Goal: Transaction & Acquisition: Purchase product/service

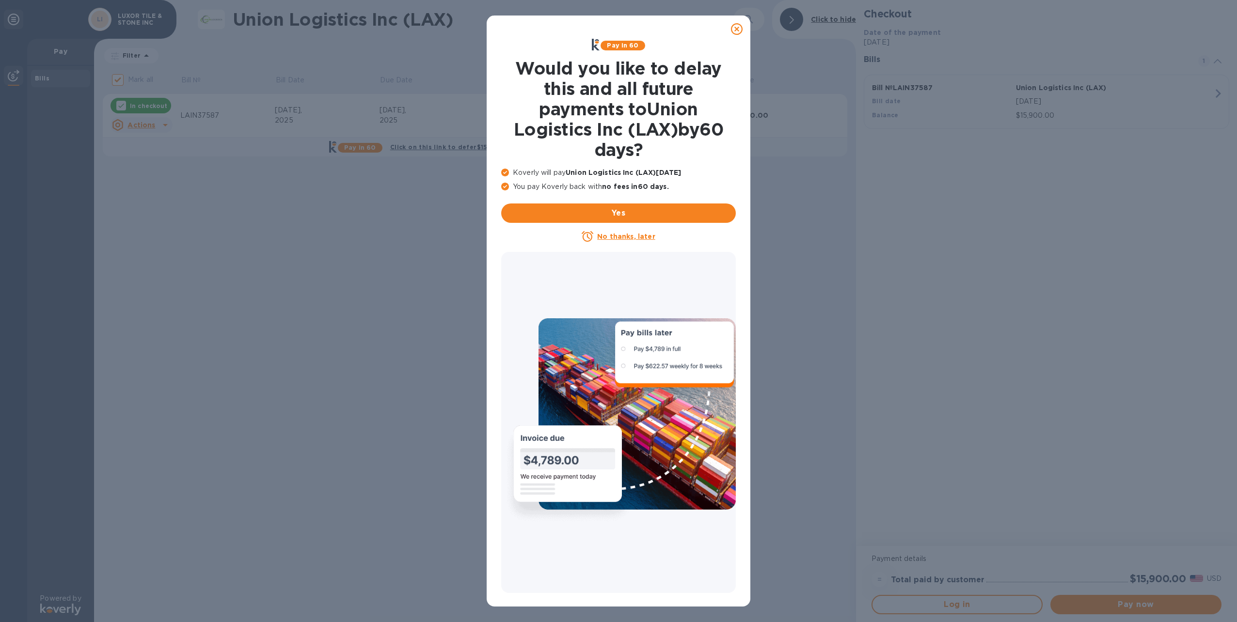
click at [627, 237] on u "No thanks, later" at bounding box center [626, 237] width 58 height 8
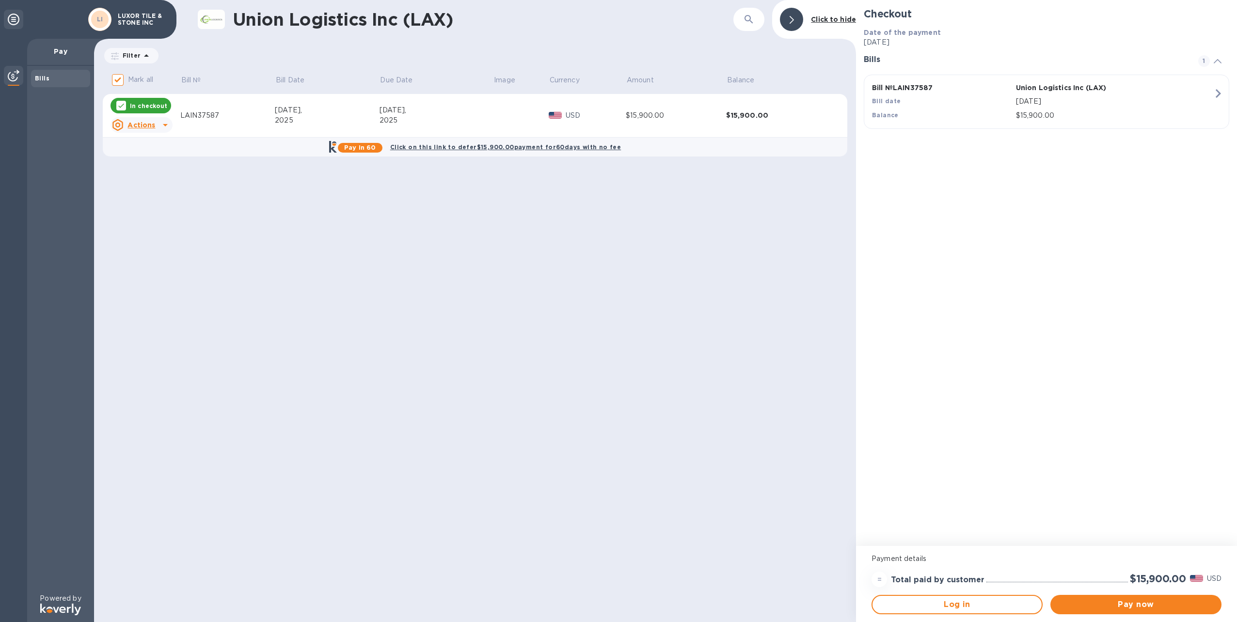
click at [153, 126] on u "Actions" at bounding box center [141, 125] width 28 height 8
click at [163, 162] on b "Open bill" at bounding box center [154, 164] width 32 height 8
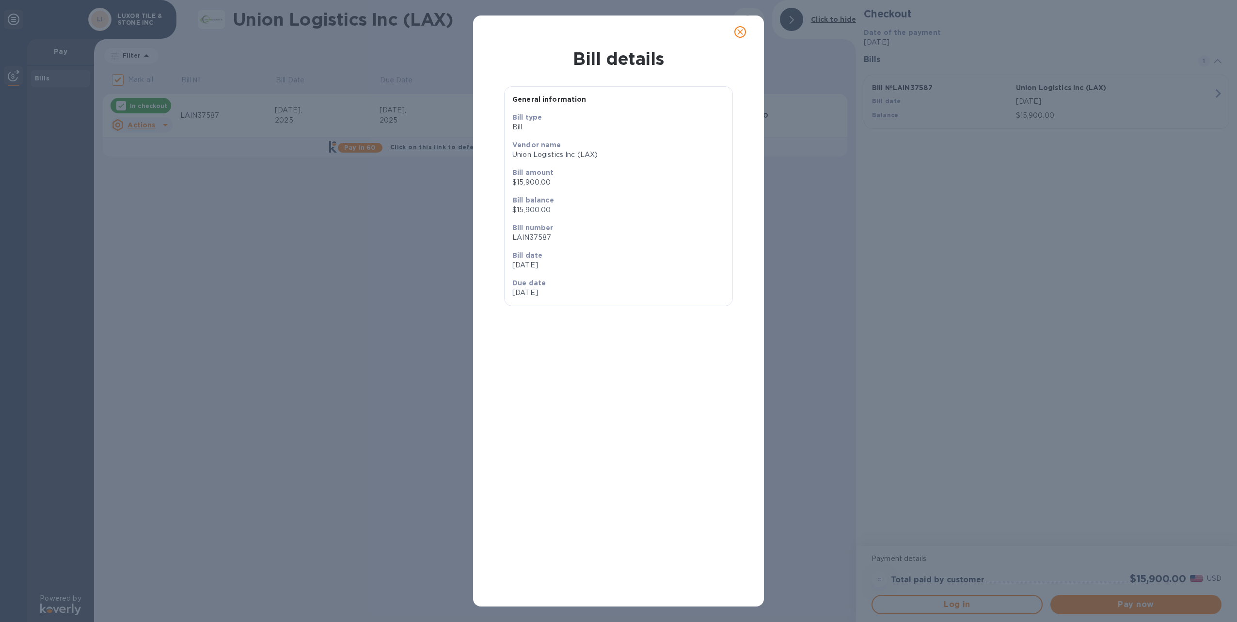
click at [277, 417] on div "Bill details General information Bill type Bill Vendor name Union Logistics Inc…" at bounding box center [618, 311] width 1237 height 622
click at [744, 29] on icon "close" at bounding box center [740, 32] width 10 height 10
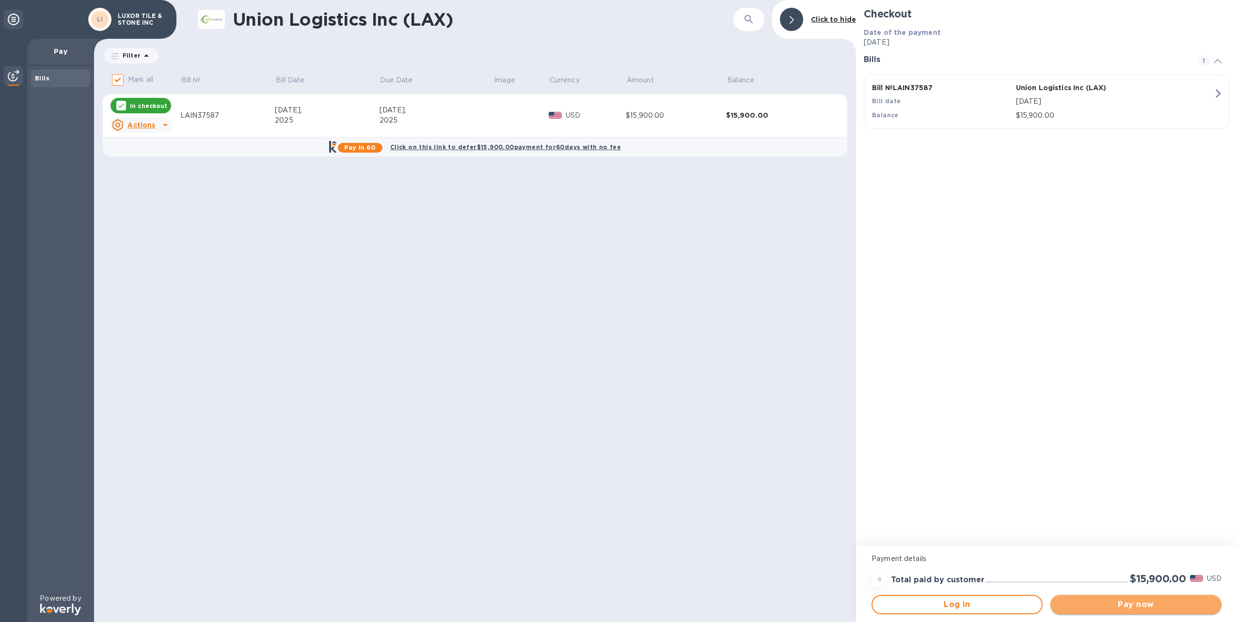
click at [1135, 600] on span "Pay now" at bounding box center [1136, 605] width 156 height 12
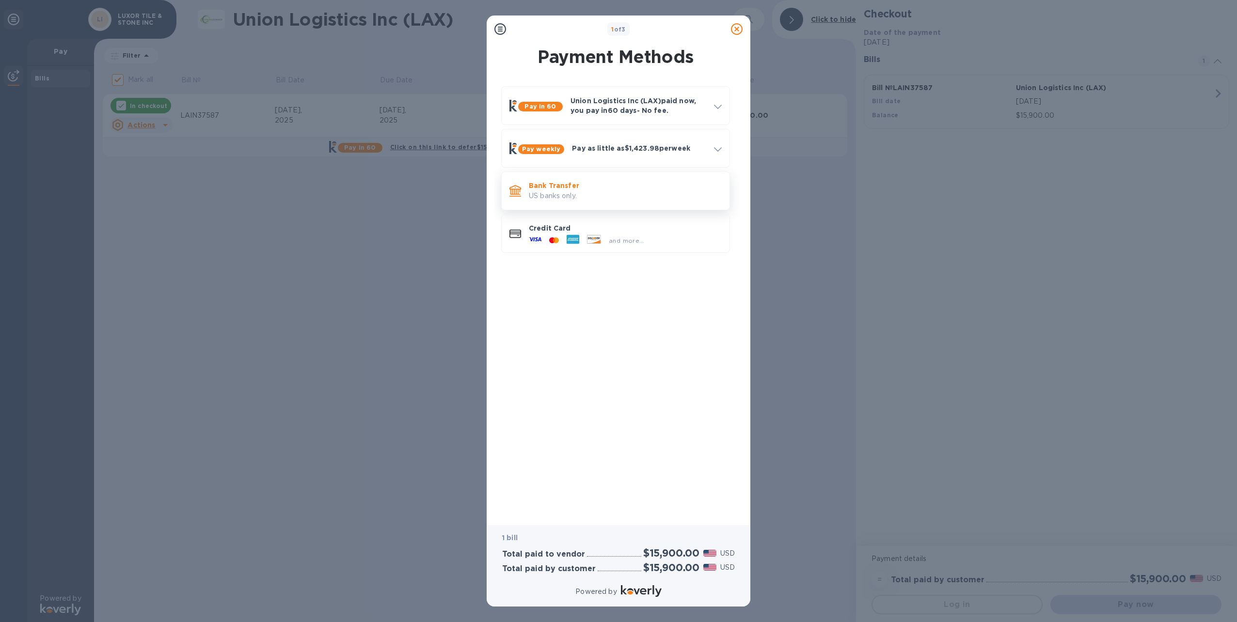
click at [564, 186] on p "Bank Transfer" at bounding box center [625, 186] width 193 height 10
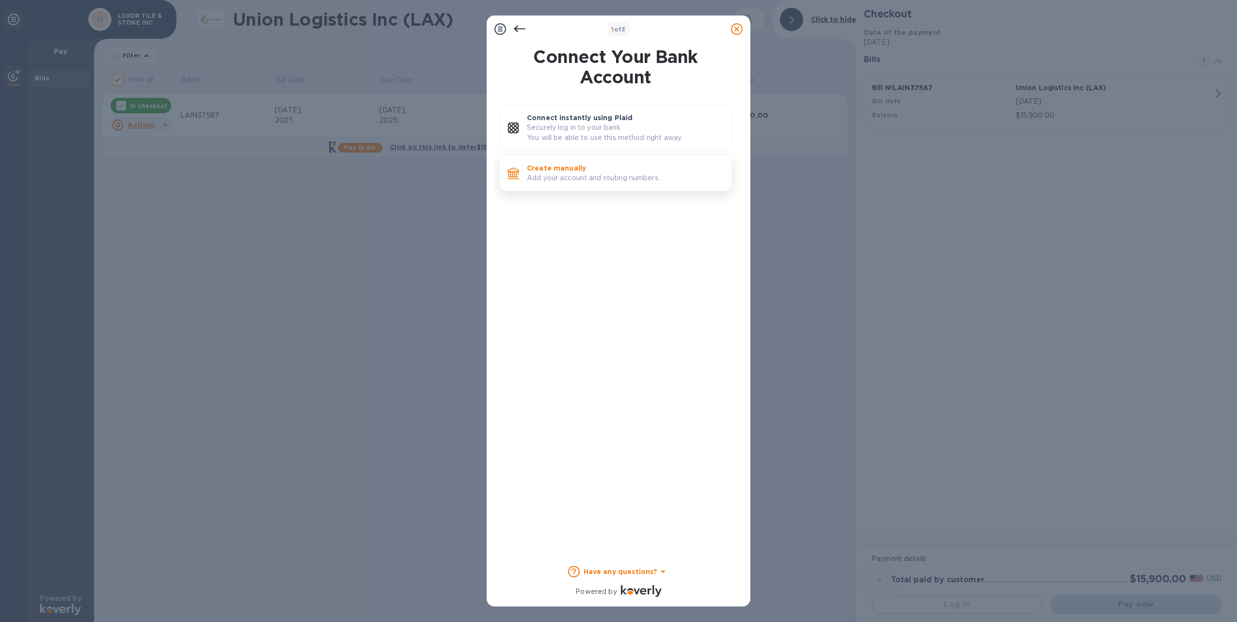
click at [588, 180] on p "Add your account and routing numbers." at bounding box center [625, 178] width 197 height 10
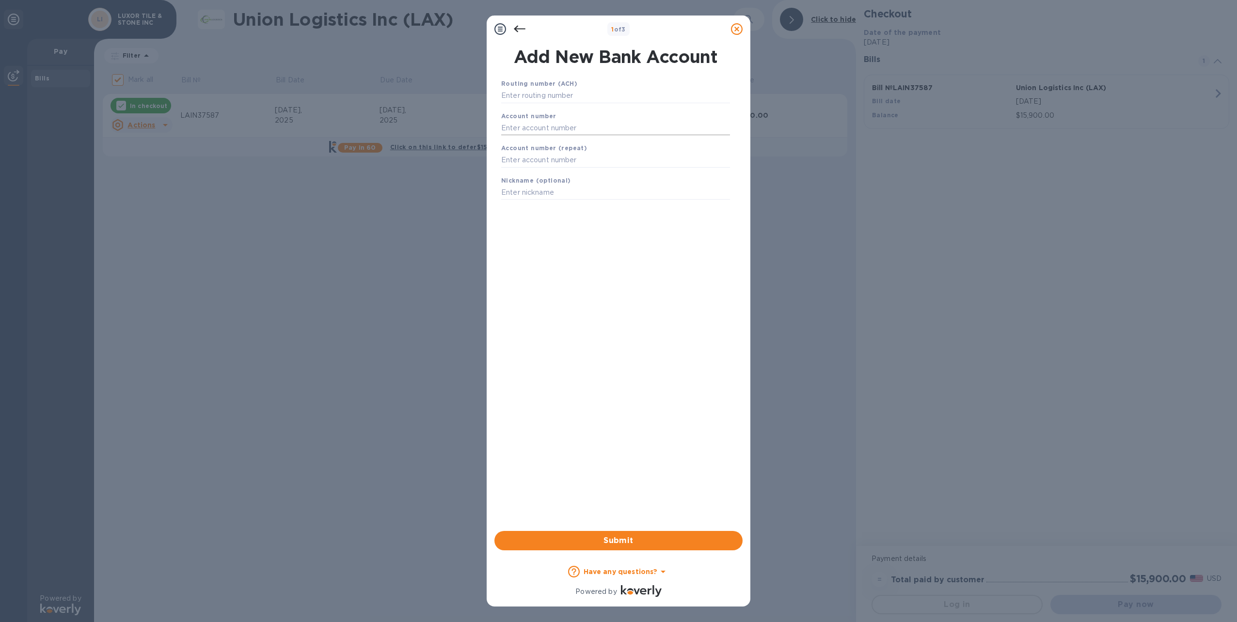
click at [546, 130] on input "text" at bounding box center [615, 128] width 229 height 15
click at [531, 162] on input "text" at bounding box center [615, 160] width 229 height 15
click at [549, 125] on input "061120615" at bounding box center [615, 128] width 229 height 15
type input "0"
click at [522, 96] on input "text" at bounding box center [615, 96] width 229 height 15
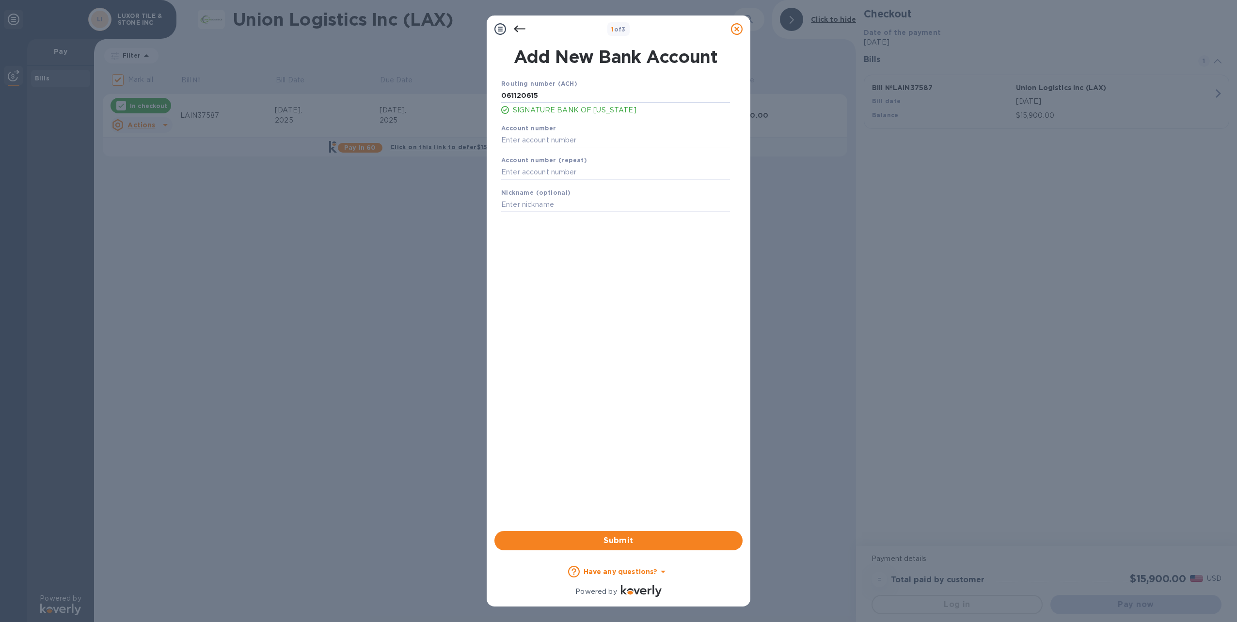
type input "061120615"
click at [531, 137] on input "text" at bounding box center [615, 140] width 229 height 15
type input "10067379"
click at [519, 175] on input "text" at bounding box center [615, 172] width 229 height 15
type input "10067379"
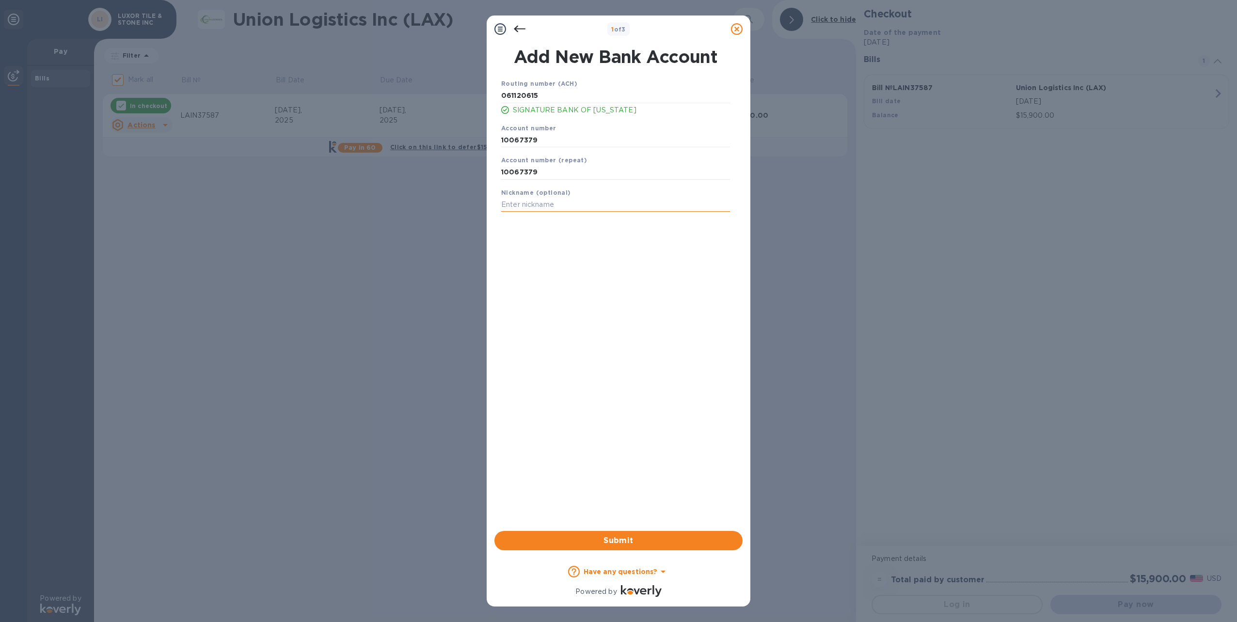
click at [536, 203] on input "text" at bounding box center [615, 205] width 229 height 15
type input "Luxor Tile & Stone Inc. Oporating account"
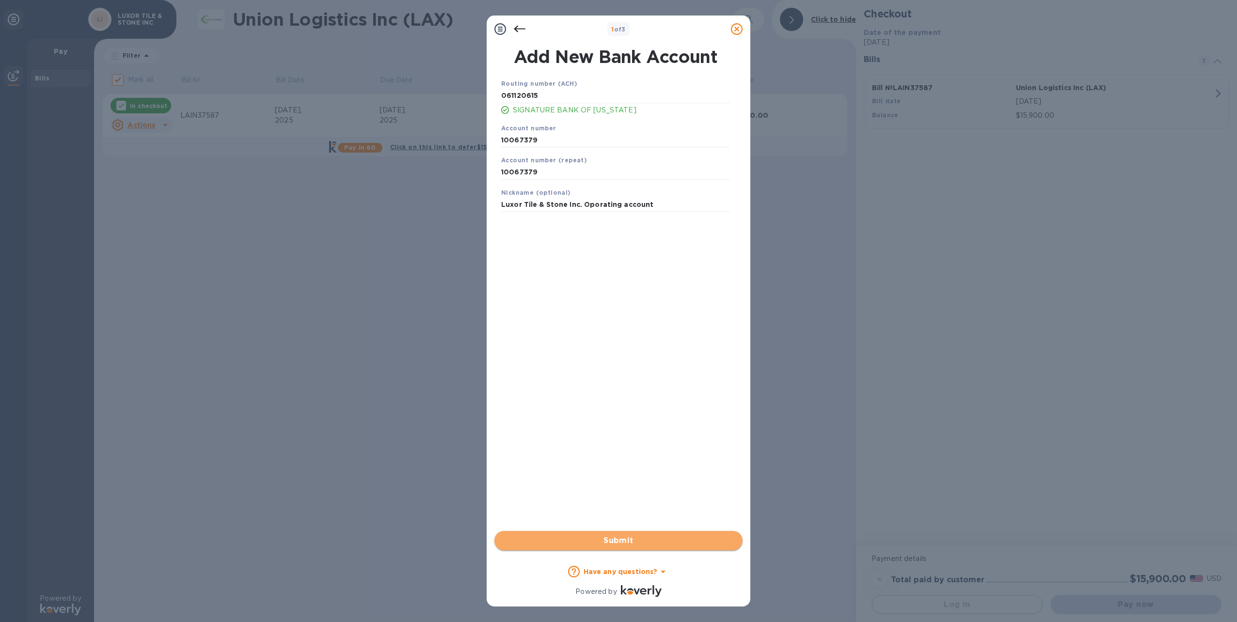
click at [622, 539] on span "Submit" at bounding box center [618, 541] width 233 height 12
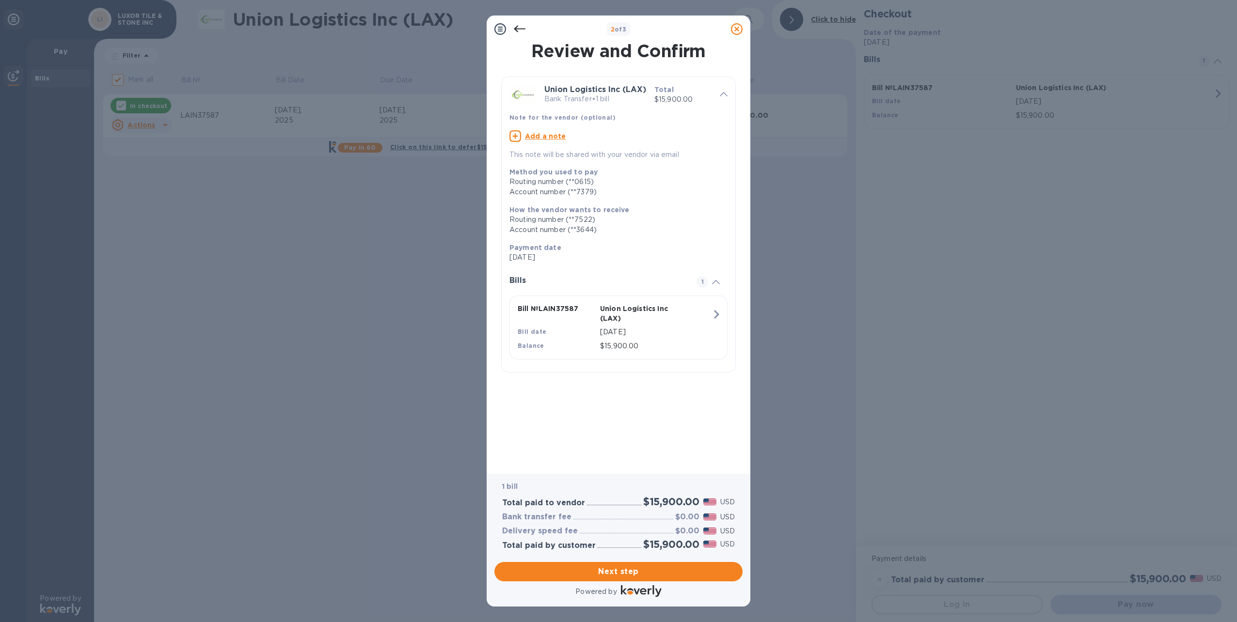
click at [543, 136] on u "Add a note" at bounding box center [545, 136] width 41 height 8
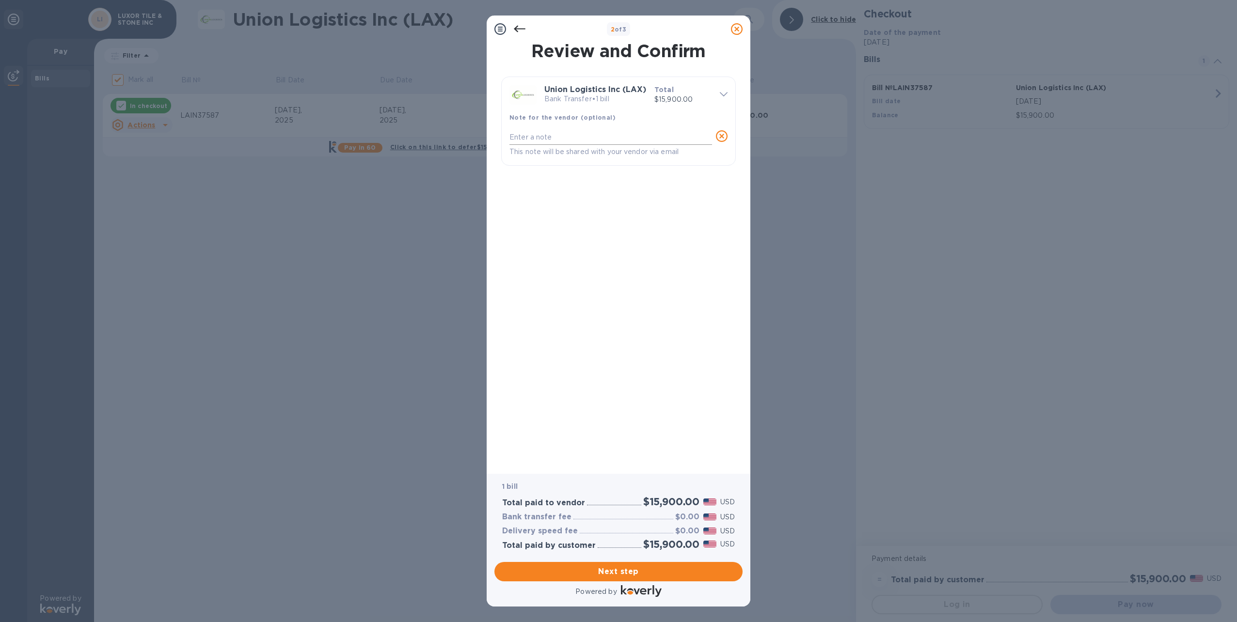
click at [527, 135] on textarea at bounding box center [610, 137] width 203 height 8
type textarea "invoice # LAIN37587"
click at [612, 573] on span "Next step" at bounding box center [618, 572] width 233 height 12
type input "United States"
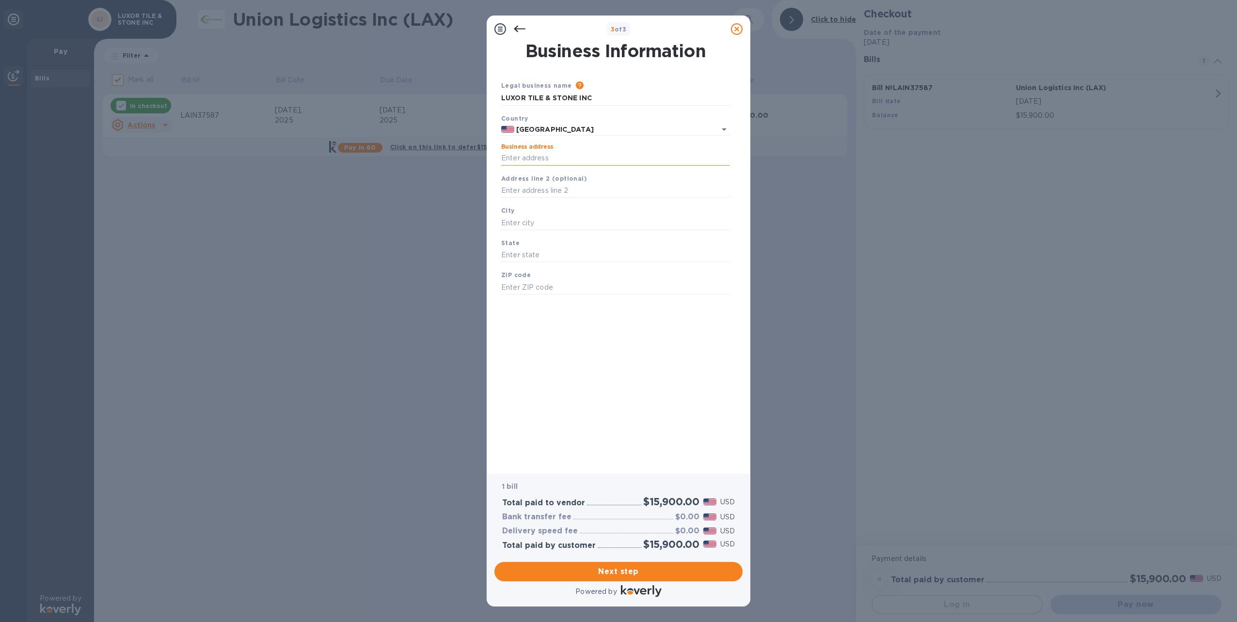
click at [535, 158] on input "Business address" at bounding box center [615, 158] width 229 height 15
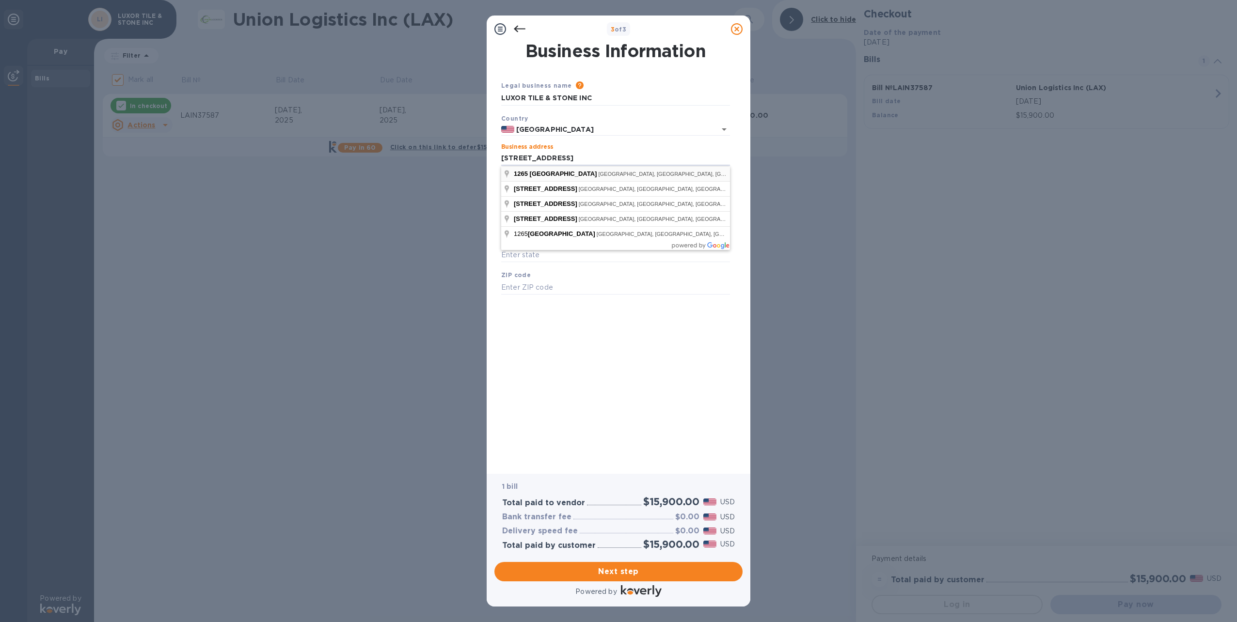
type input "1265 Warsaw Road"
type input "Roswell"
type input "GA"
type input "30076"
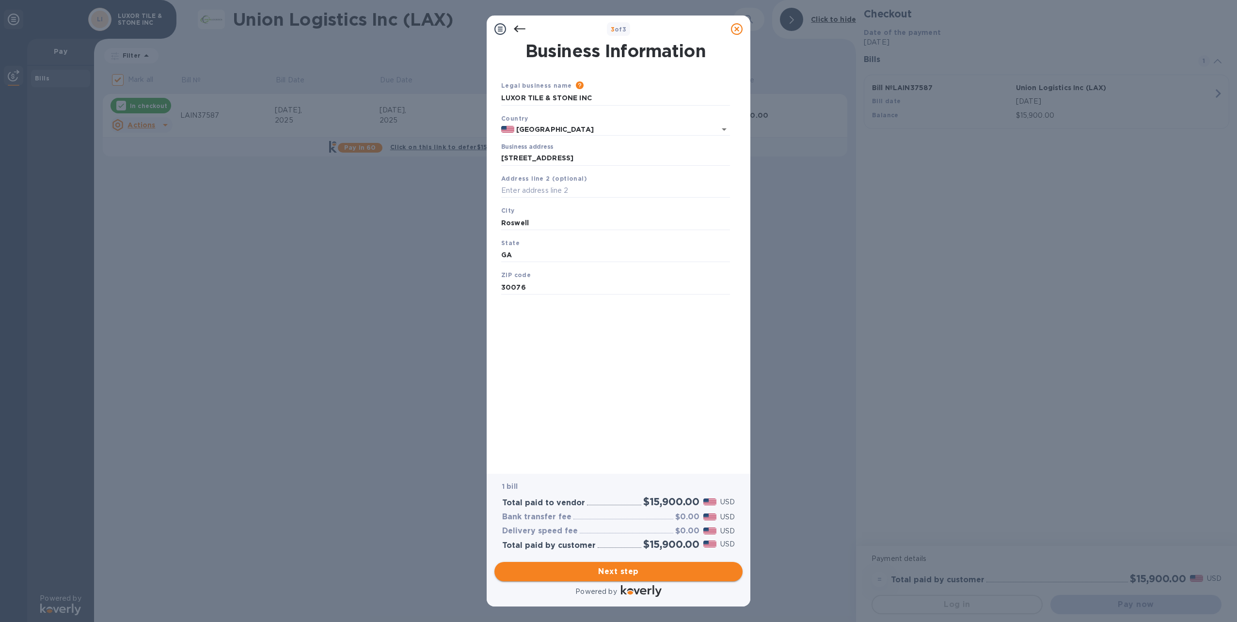
click at [621, 567] on span "Next step" at bounding box center [618, 572] width 233 height 12
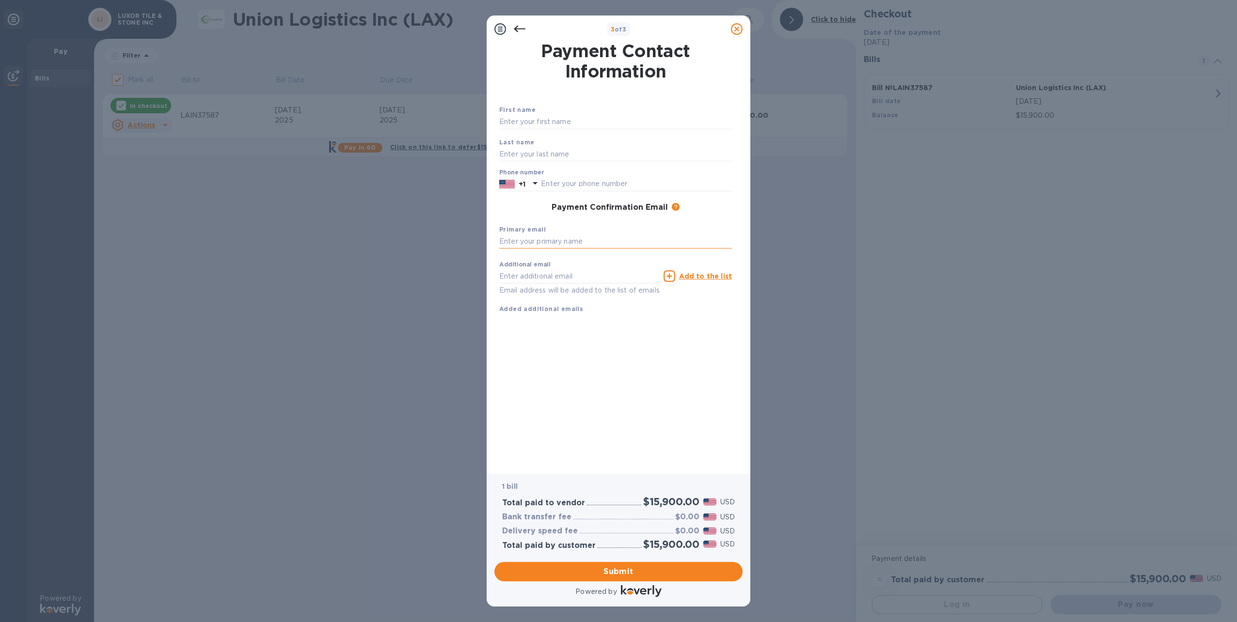
click at [532, 242] on input "text" at bounding box center [615, 242] width 233 height 15
type input "o"
paste input "[EMAIL_ADDRESS][DOMAIN_NAME]"
type input "[EMAIL_ADDRESS][DOMAIN_NAME]"
click at [508, 273] on input "text" at bounding box center [579, 276] width 160 height 15
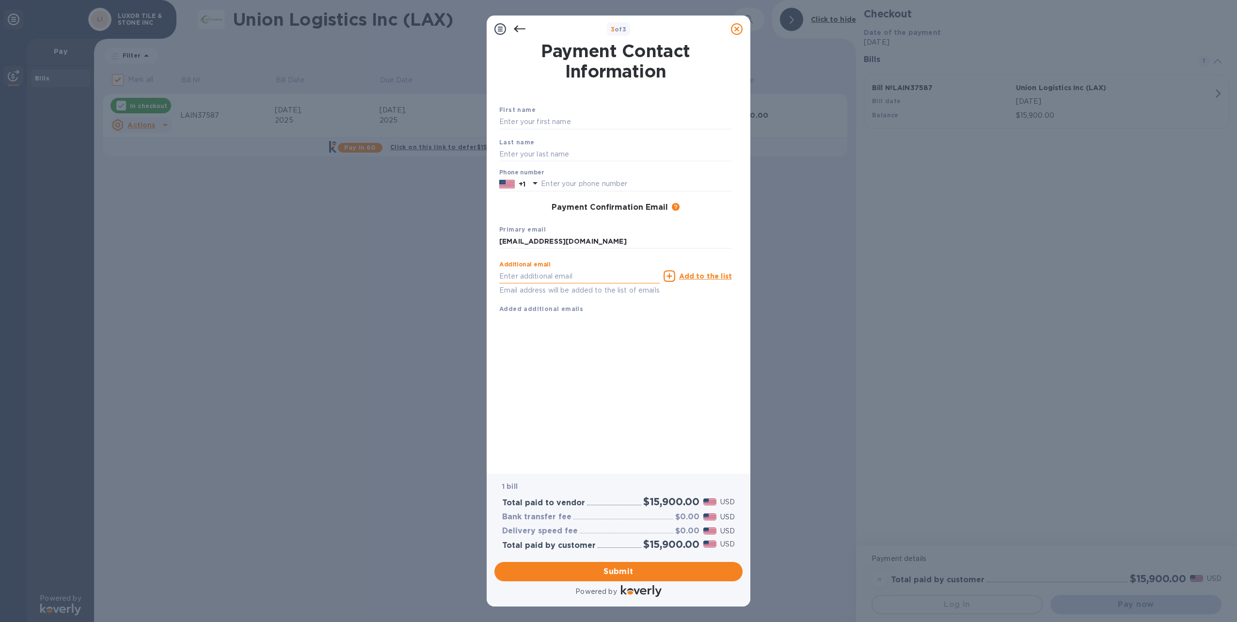
type input "oscargarrett100@gmail.com"
type input "Oscar"
type input "Garrett"
type input "4045458088"
click at [674, 276] on icon at bounding box center [670, 276] width 12 height 12
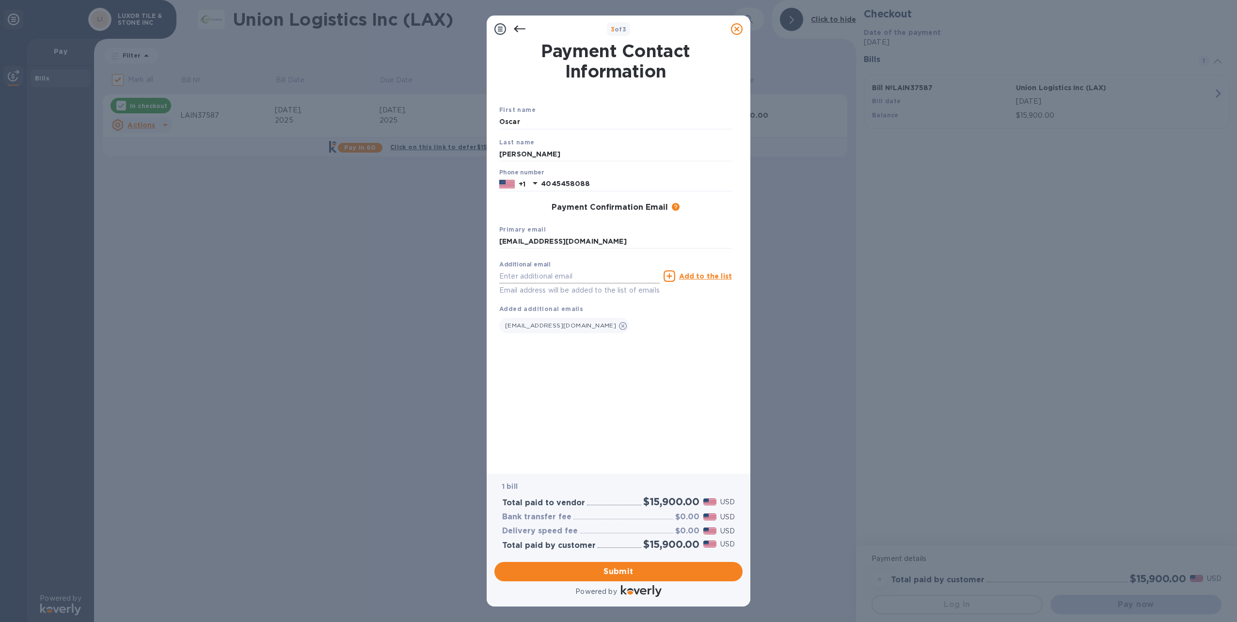
click at [506, 274] on input "text" at bounding box center [579, 276] width 160 height 15
type input "Rayanne.luxorinc@gmail.com"
click at [631, 570] on span "Submit" at bounding box center [618, 572] width 233 height 12
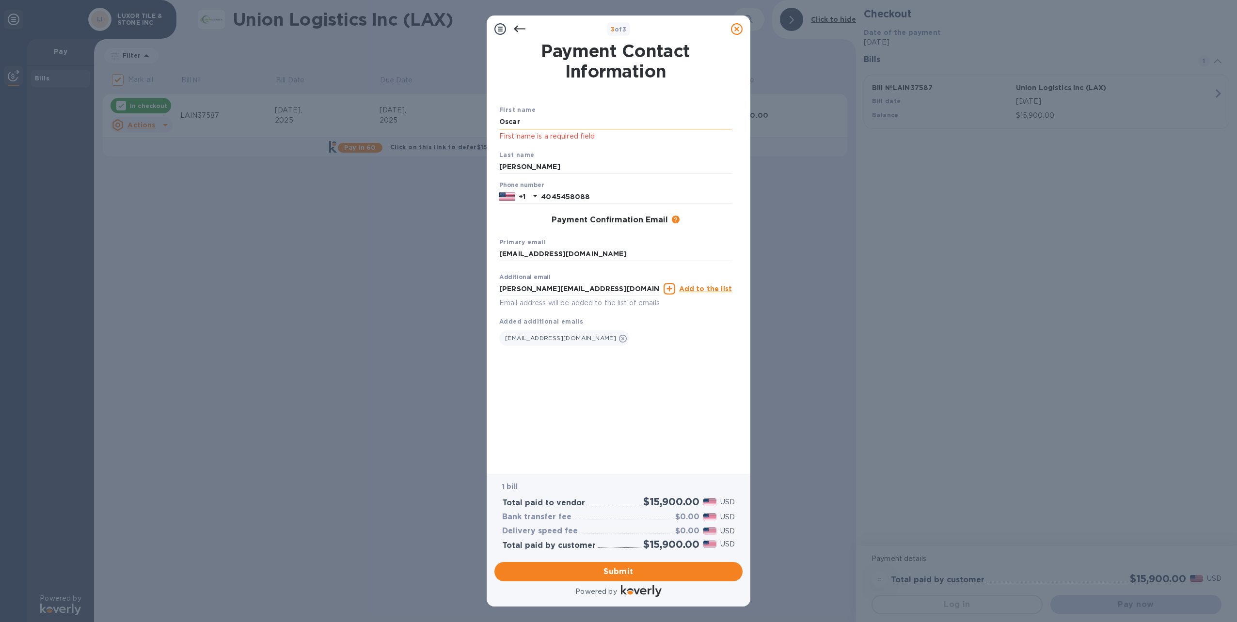
click at [529, 120] on input "Oscar" at bounding box center [615, 122] width 233 height 15
click at [736, 157] on div "Payment Contact Information First name Oscar First name is a required field Las…" at bounding box center [618, 252] width 238 height 418
click at [617, 573] on span "Submit" at bounding box center [618, 572] width 233 height 12
click at [533, 120] on input "Oscar" at bounding box center [615, 122] width 233 height 15
click at [625, 572] on span "Submit" at bounding box center [618, 572] width 233 height 12
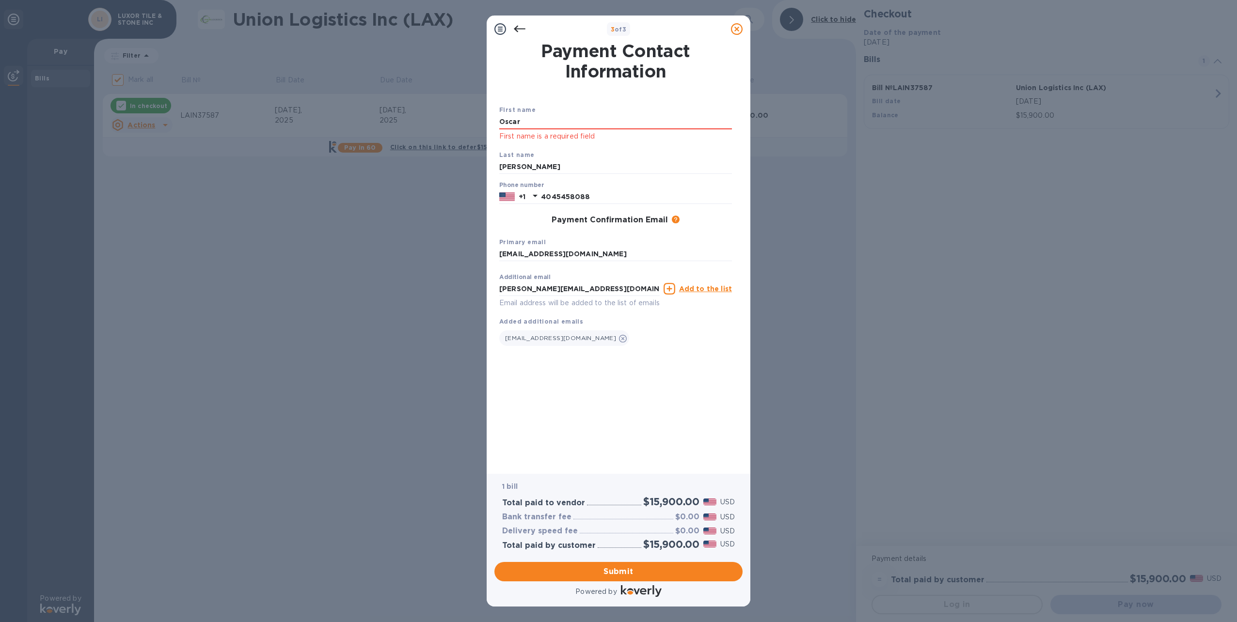
click p "First name is a required field"
click at [550, 126] on input "Oscar" at bounding box center [615, 122] width 233 height 15
type input "O"
type input "Oscar"
click at [642, 460] on div "Payment Contact Information First name Oscar First name is a required field Las…" at bounding box center [618, 252] width 238 height 418
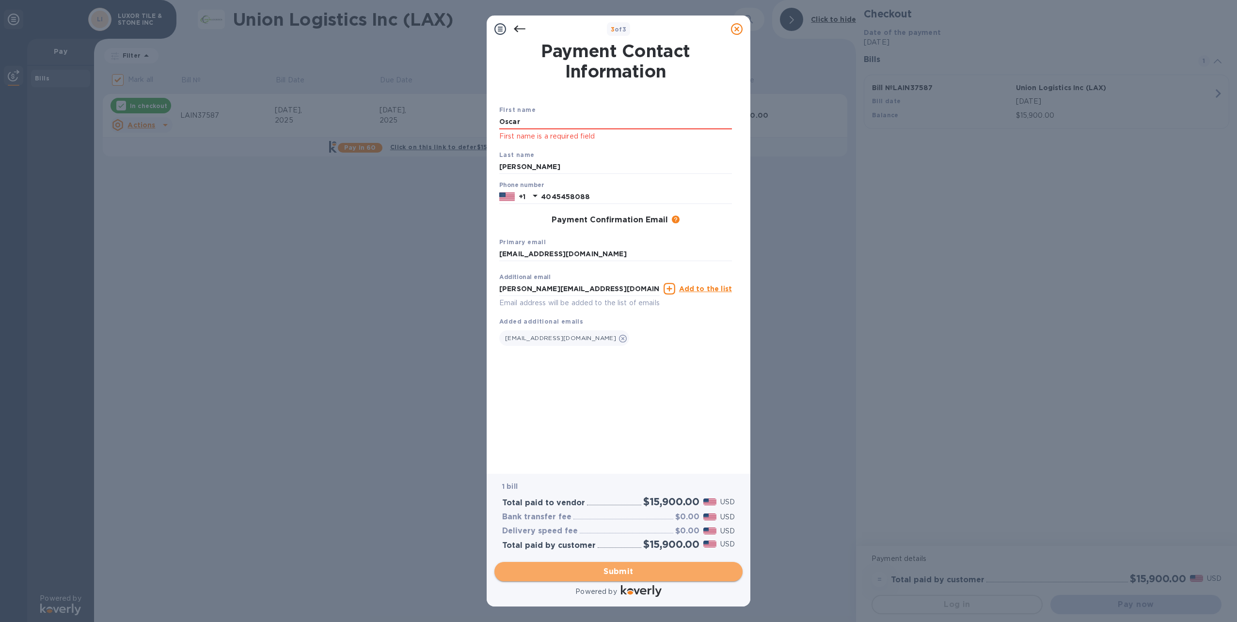
click at [632, 566] on span "Submit" at bounding box center [618, 572] width 233 height 12
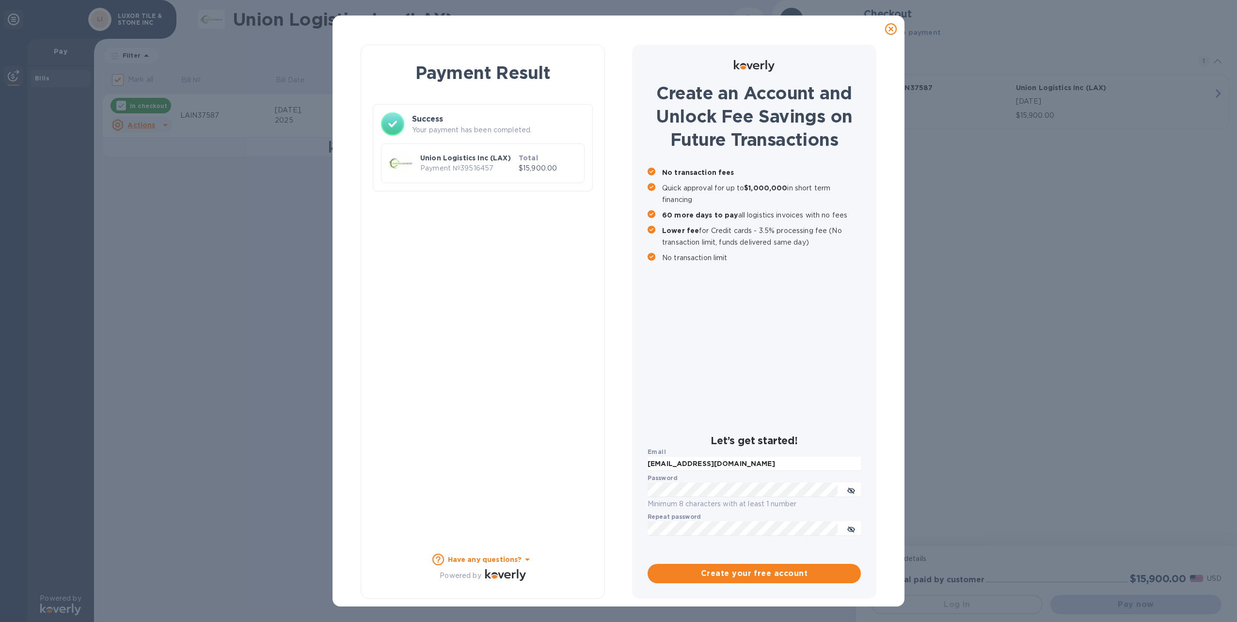
checkbox input "false"
drag, startPoint x: 775, startPoint y: 463, endPoint x: 576, endPoint y: 485, distance: 200.5
click at [576, 485] on div "Payment Result Success Your payment has been completed. Union Logistics Inc (LA…" at bounding box center [618, 322] width 547 height 558
type input "o"
paste input "[EMAIL_ADDRESS][DOMAIN_NAME]"
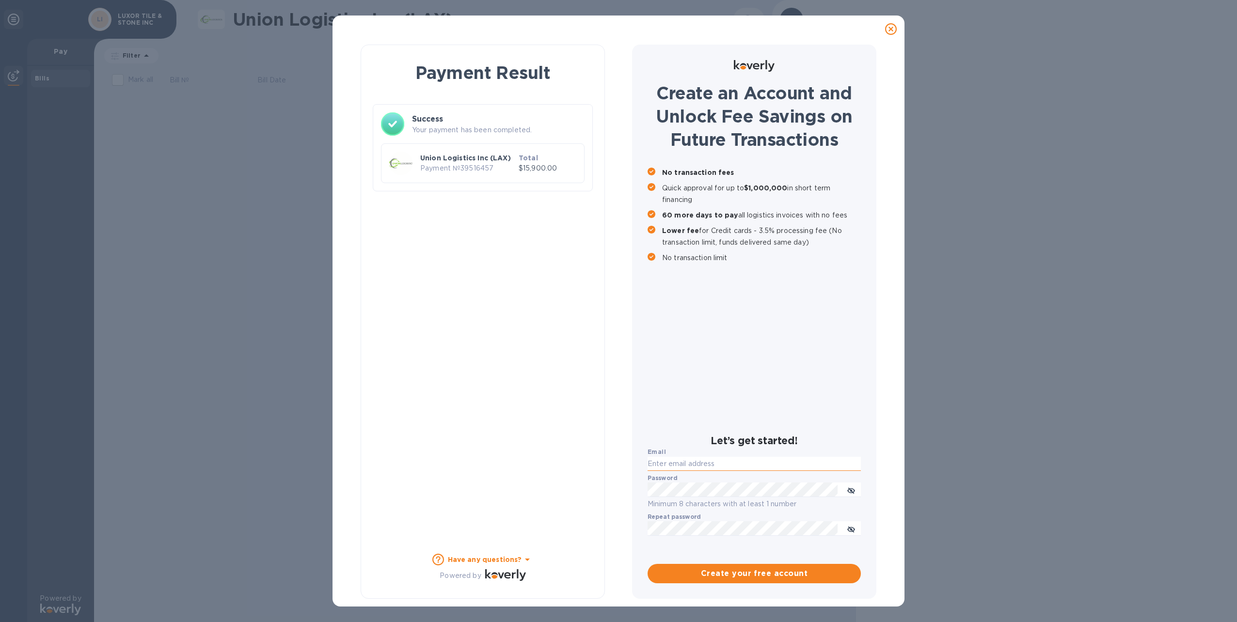
type input "[EMAIL_ADDRESS][DOMAIN_NAME]"
click at [851, 490] on icon "toggle password visibility" at bounding box center [851, 491] width 8 height 8
click at [851, 527] on icon "toggle password visibility" at bounding box center [851, 530] width 8 height 8
click at [782, 573] on span "Create your free account" at bounding box center [754, 574] width 198 height 12
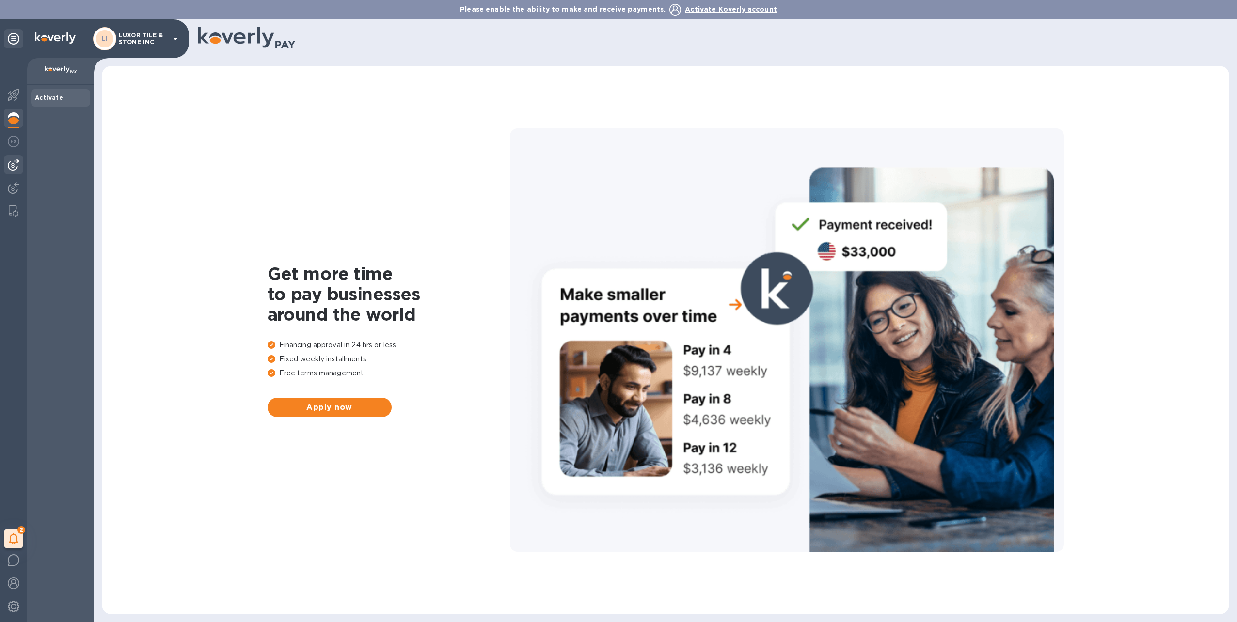
click at [13, 158] on div at bounding box center [13, 164] width 19 height 19
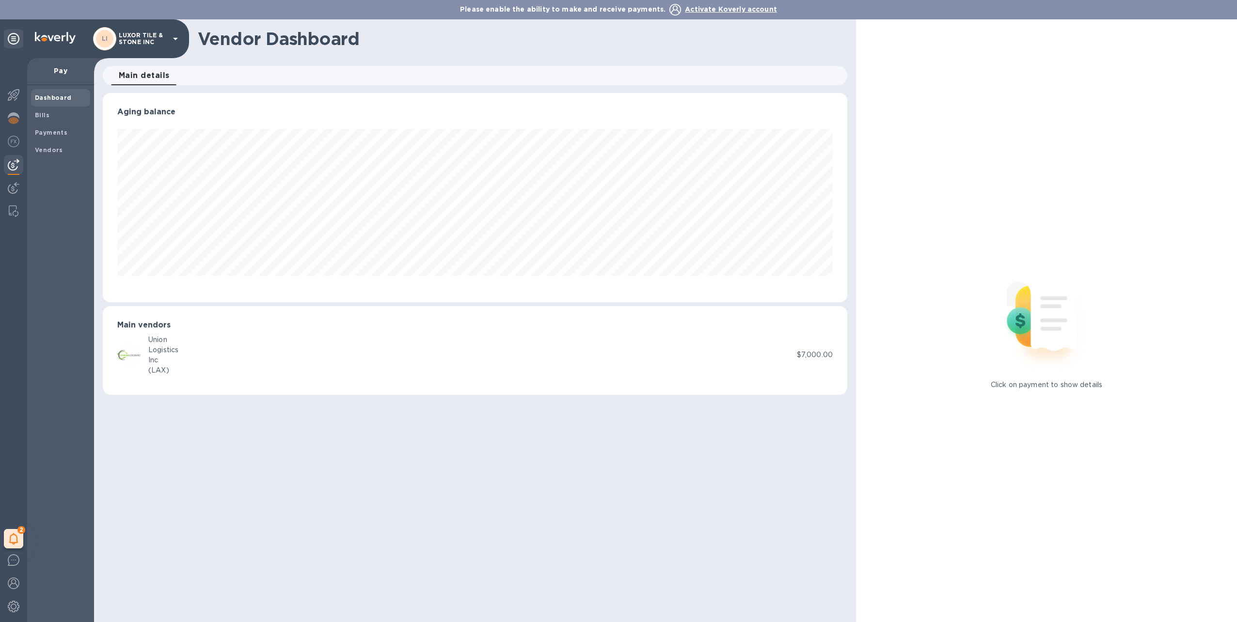
scroll to position [209, 745]
click at [70, 90] on div "Dashboard" at bounding box center [60, 97] width 59 height 17
click at [40, 115] on b "Bills" at bounding box center [42, 114] width 15 height 7
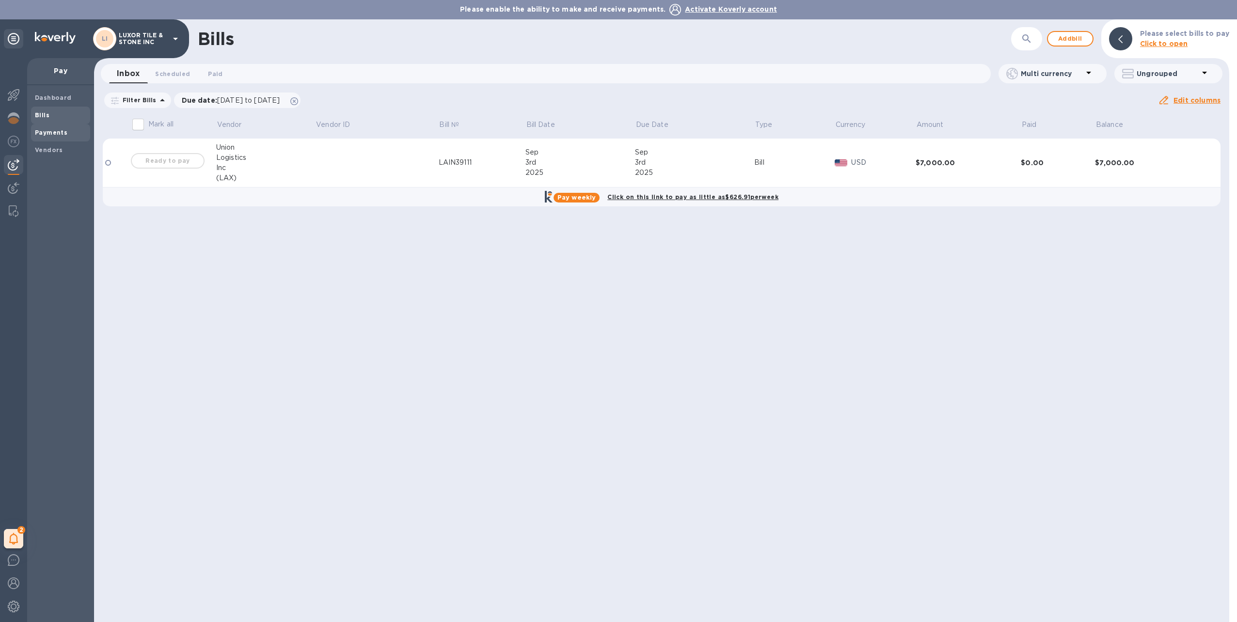
click at [48, 129] on b "Payments" at bounding box center [51, 132] width 32 height 7
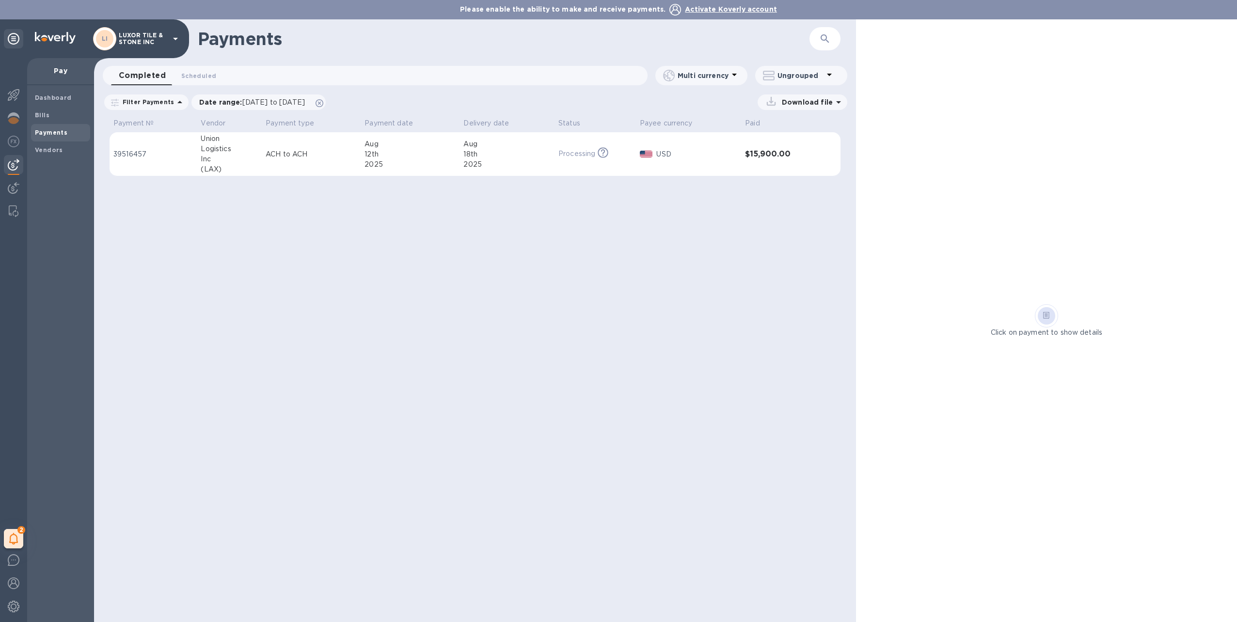
click at [806, 102] on p "Download file" at bounding box center [805, 102] width 55 height 10
click at [808, 169] on p "Payments summary" at bounding box center [795, 167] width 85 height 10
click at [803, 141] on p "Payments detailed" at bounding box center [795, 142] width 85 height 10
click at [763, 267] on div "Payments ​ Completed 0 Scheduled 0 Multi currency Ungrouped Filter Payments Dat…" at bounding box center [475, 320] width 762 height 603
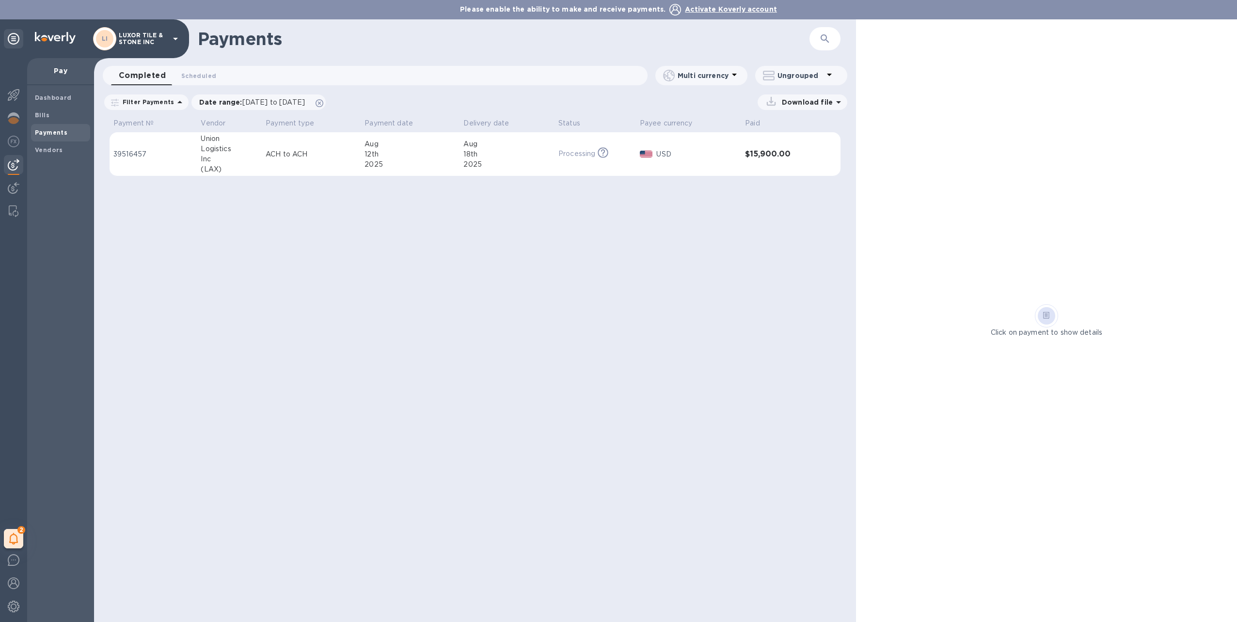
click at [1044, 313] on icon at bounding box center [1046, 315] width 7 height 7
click at [1048, 332] on p "Click on payment to show details" at bounding box center [1046, 333] width 111 height 10
click at [1045, 323] on div at bounding box center [1046, 315] width 17 height 17
click at [56, 147] on b "Vendors" at bounding box center [49, 149] width 28 height 7
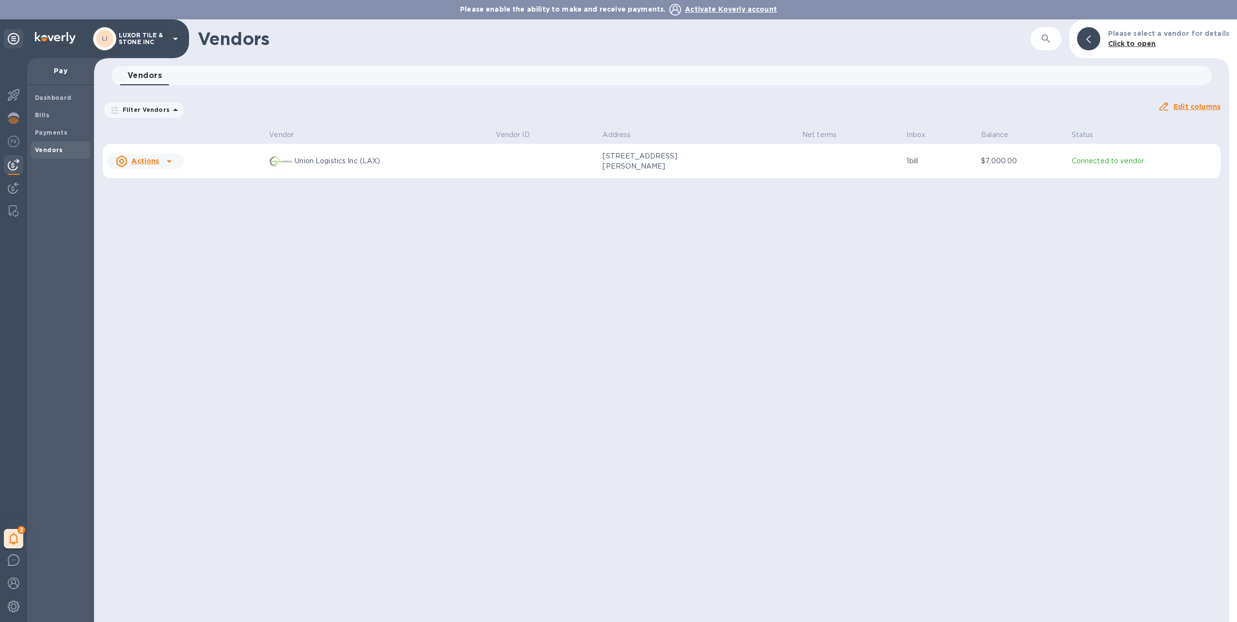
click at [1135, 45] on b "Click to open" at bounding box center [1132, 44] width 48 height 8
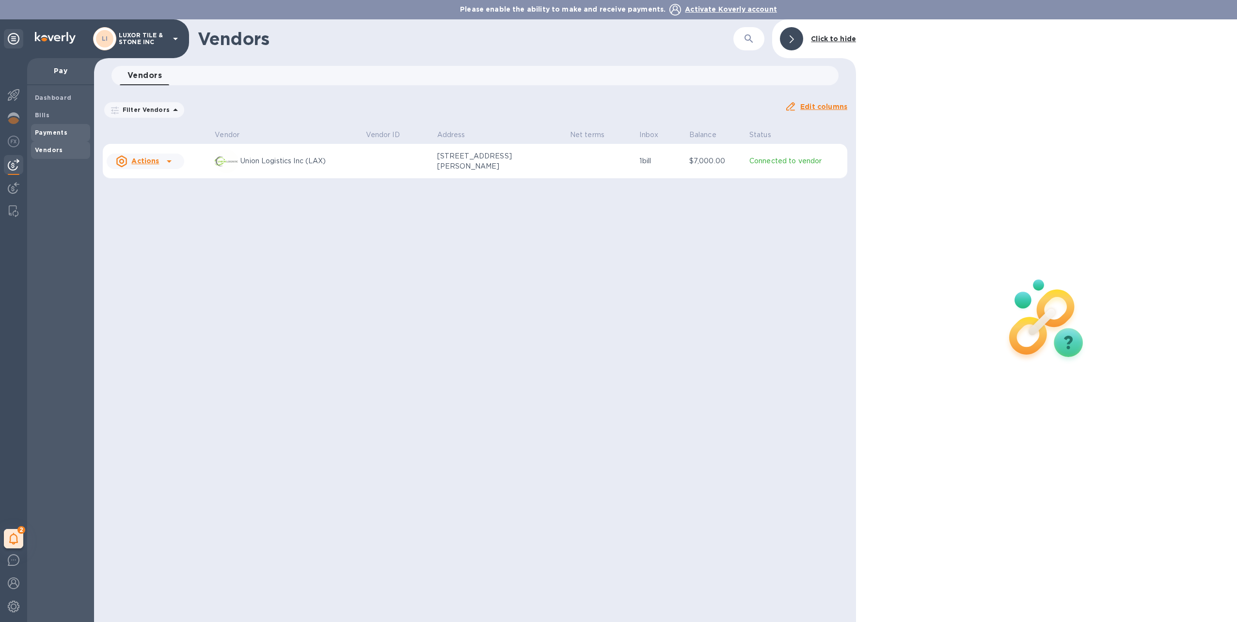
click at [48, 128] on span "Payments" at bounding box center [51, 133] width 32 height 10
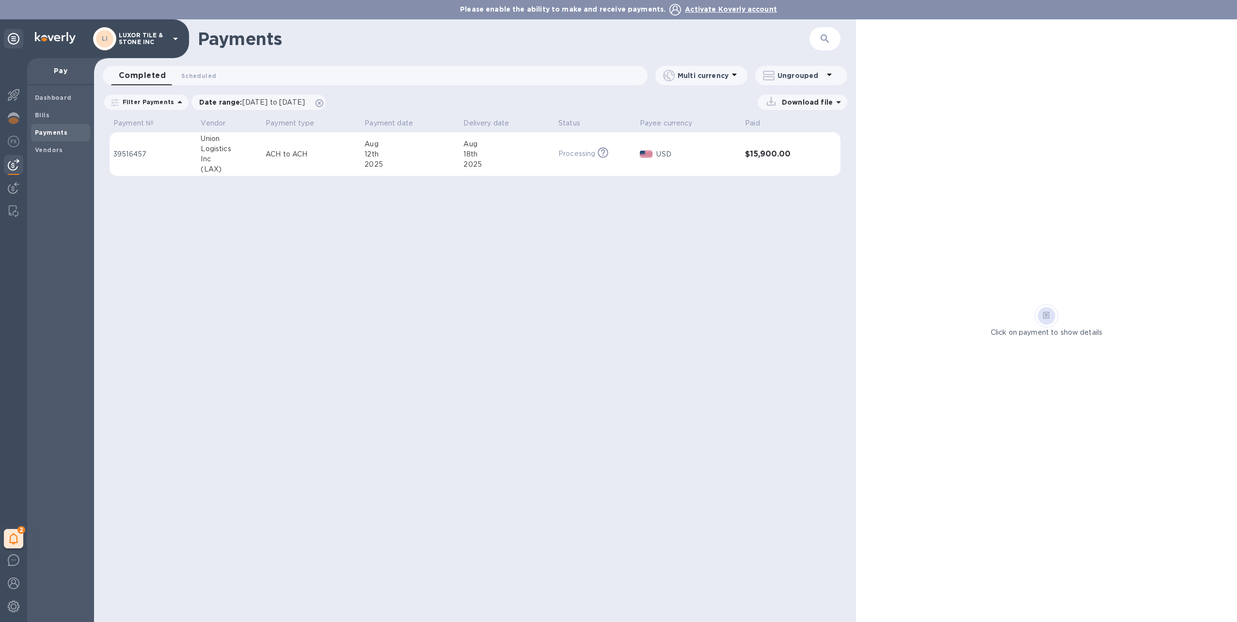
click at [824, 105] on p "Download file" at bounding box center [805, 102] width 55 height 10
click at [808, 143] on p "Payments detailed" at bounding box center [795, 142] width 85 height 10
click at [562, 223] on div "Payments ​ Completed 0 Scheduled 0 Multi currency Ungrouped Filter Payments Dat…" at bounding box center [475, 320] width 762 height 603
click at [815, 100] on p "Download file" at bounding box center [805, 102] width 55 height 10
click at [798, 141] on p "Payments detailed" at bounding box center [795, 142] width 85 height 10
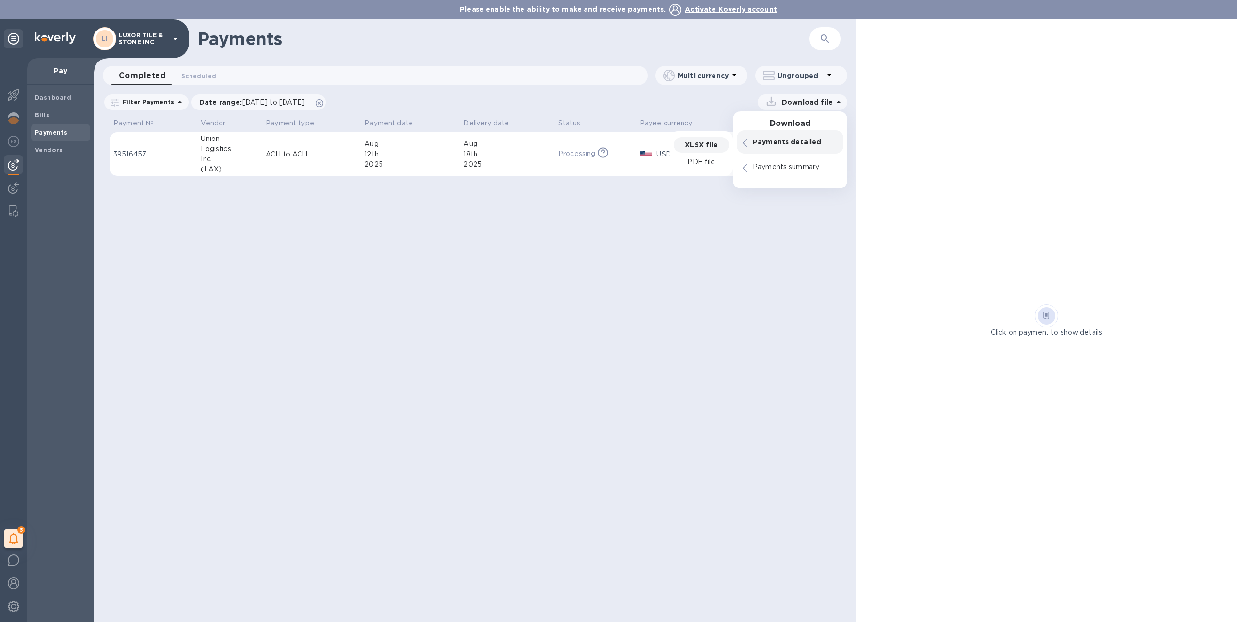
click at [693, 145] on p "XLSX file" at bounding box center [701, 145] width 32 height 10
click at [800, 141] on p "Payments detailed" at bounding box center [795, 142] width 85 height 10
click at [704, 160] on p "PDF file" at bounding box center [701, 163] width 29 height 10
